Goal: Task Accomplishment & Management: Manage account settings

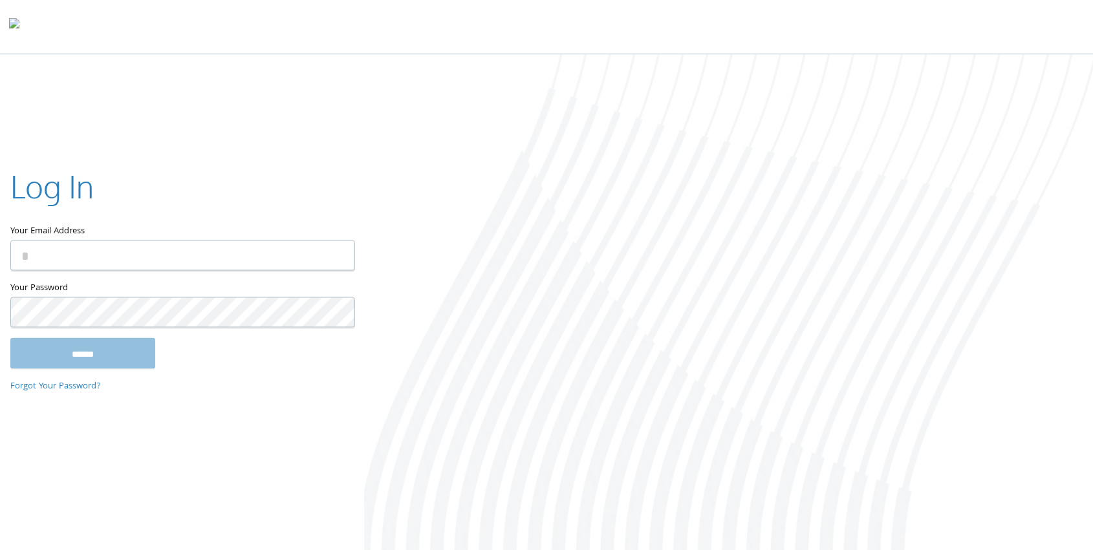
type input "**********"
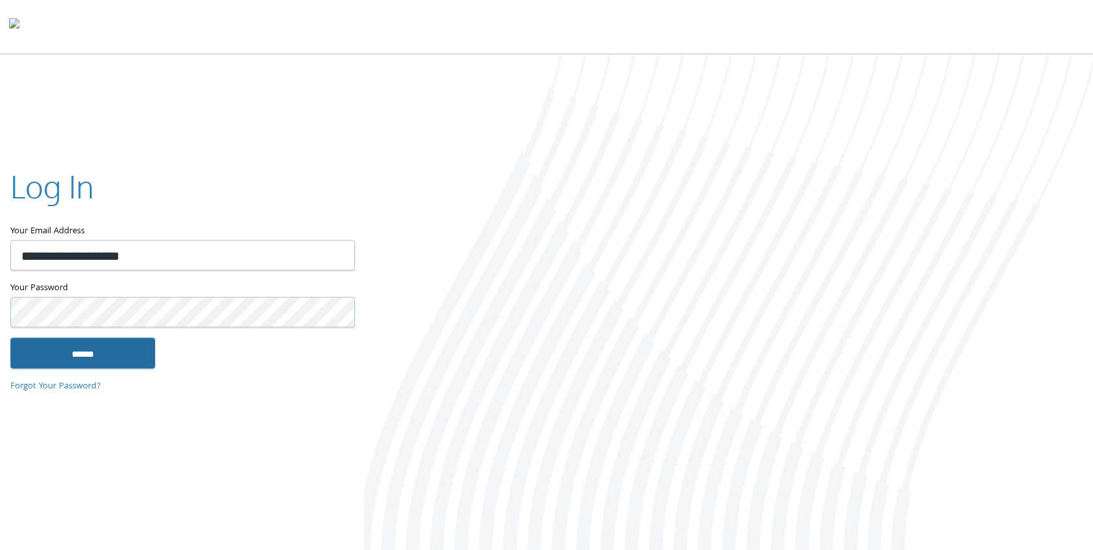
click at [132, 362] on input "******" at bounding box center [82, 353] width 145 height 31
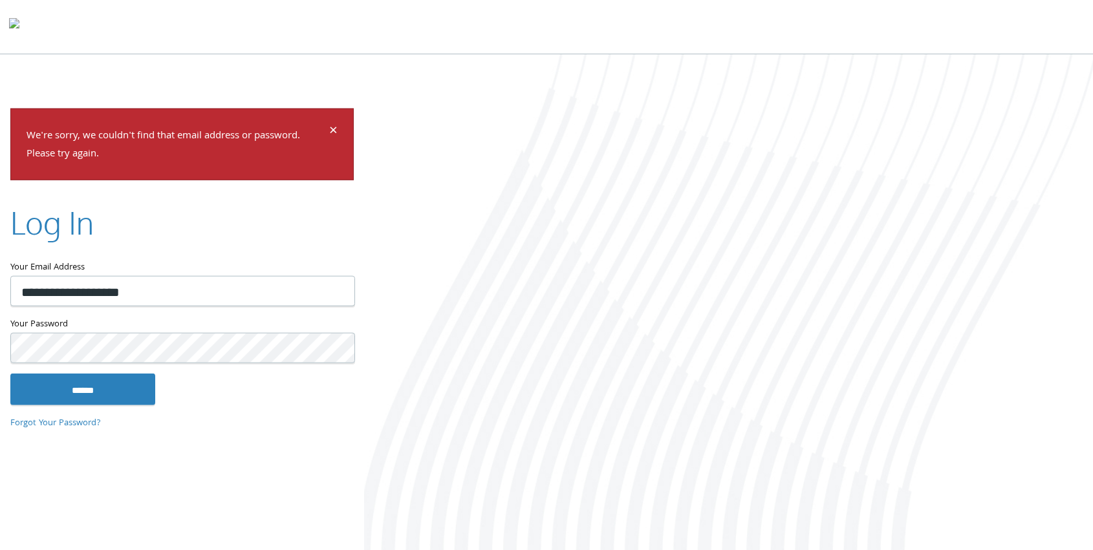
click at [10, 374] on input "******" at bounding box center [82, 389] width 145 height 31
